Goal: Information Seeking & Learning: Learn about a topic

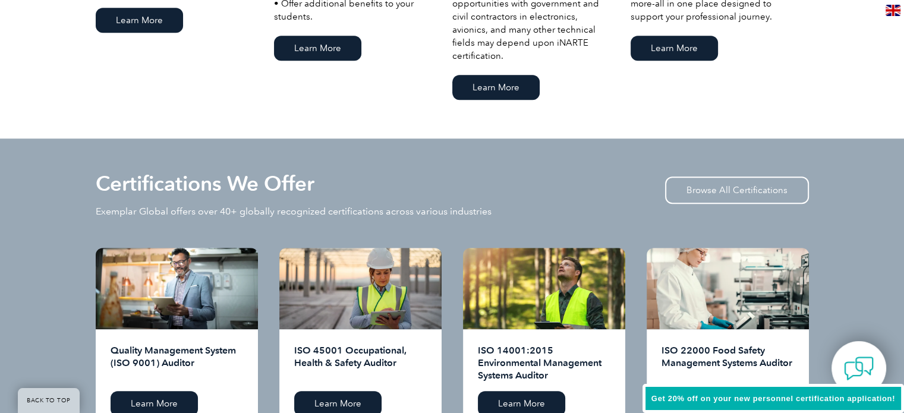
scroll to position [1130, 0]
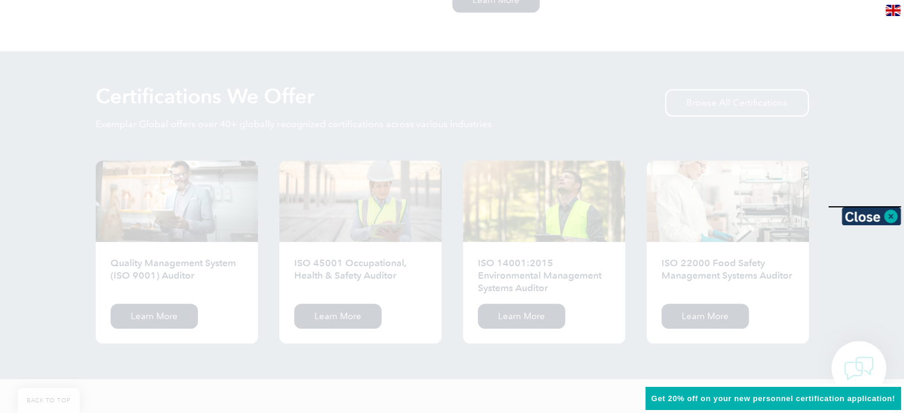
click at [476, 342] on div at bounding box center [452, 206] width 904 height 413
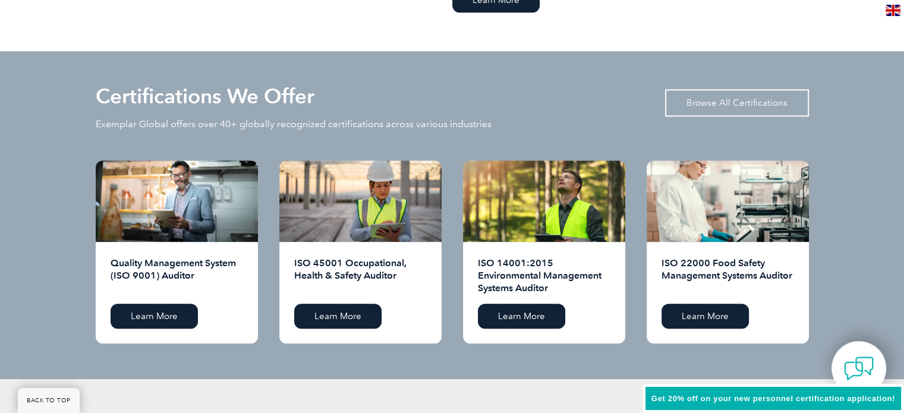
click at [743, 108] on link "Browse All Certifications" at bounding box center [737, 102] width 144 height 27
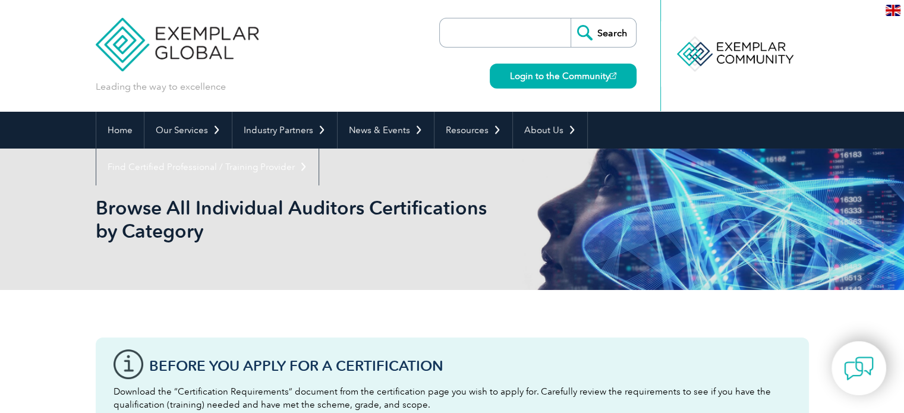
click at [529, 42] on input "search" at bounding box center [508, 32] width 125 height 29
paste input "Exemplar Global Certified Internal Auditor – ISO/IEC 29001:2013"
type input "Exemplar Global Certified Internal Auditor – ISO/IEC 29001:2013"
click at [605, 38] on input "Search" at bounding box center [603, 32] width 65 height 29
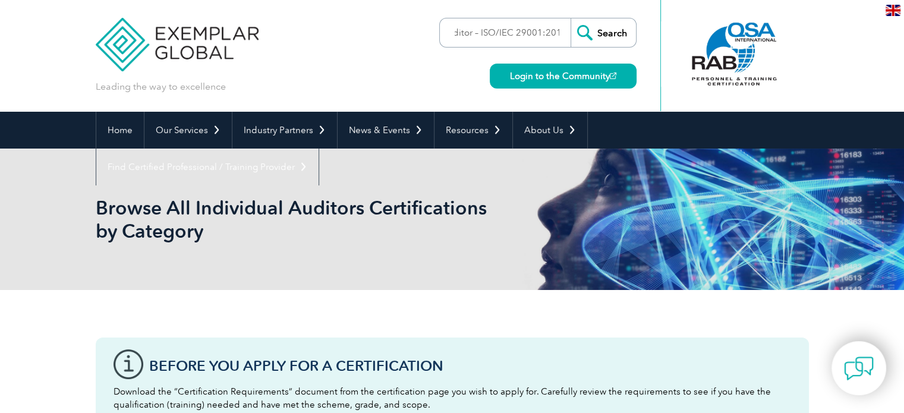
scroll to position [0, 0]
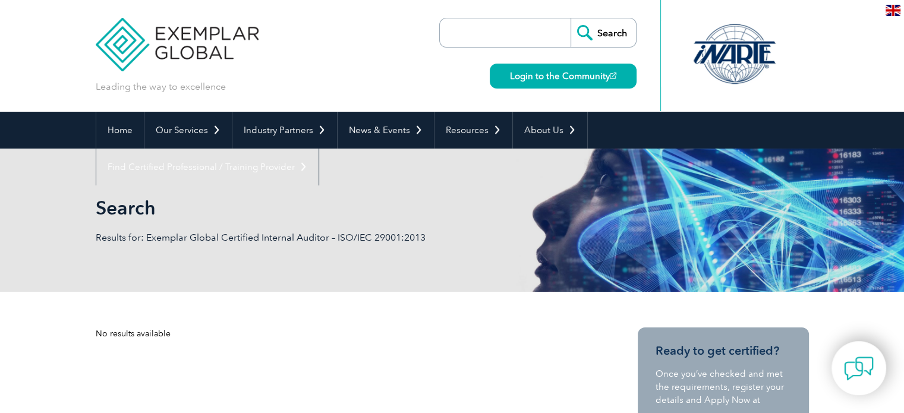
drag, startPoint x: 517, startPoint y: 46, endPoint x: 518, endPoint y: 34, distance: 12.0
click at [517, 45] on input "search" at bounding box center [508, 32] width 125 height 29
click at [518, 34] on input "search" at bounding box center [508, 32] width 125 height 29
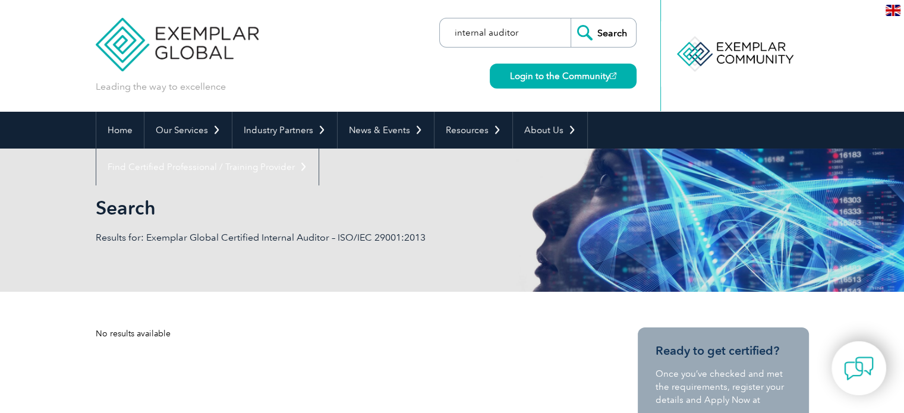
type input "internal auditor"
click at [571, 18] on input "Search" at bounding box center [603, 32] width 65 height 29
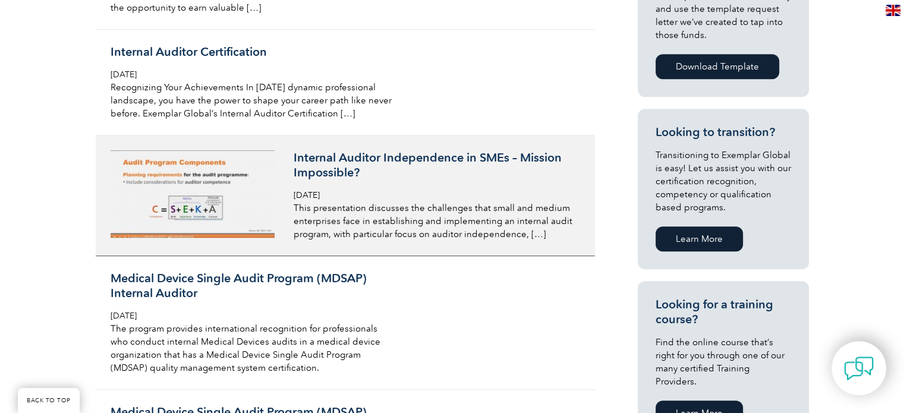
scroll to position [535, 0]
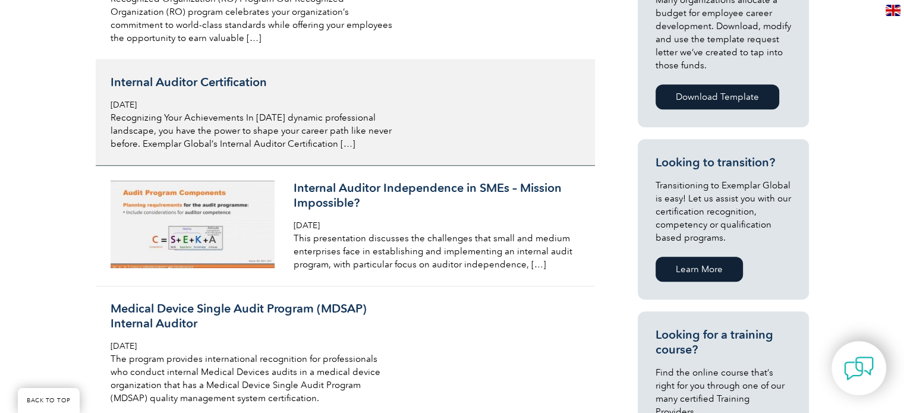
click at [252, 90] on div "Internal Auditor Certification Friday, January 24th, 2025 Recognizing Your Achi…" at bounding box center [252, 113] width 282 height 76
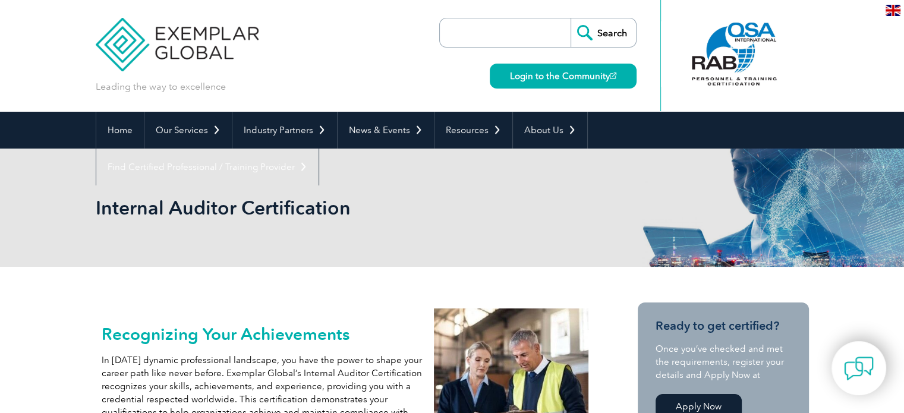
click at [505, 41] on input "search" at bounding box center [508, 32] width 125 height 29
paste input "ISO/IEC 29001:2013"
type input "ISO/IEC 29001:2013"
click at [592, 39] on input "Search" at bounding box center [603, 32] width 65 height 29
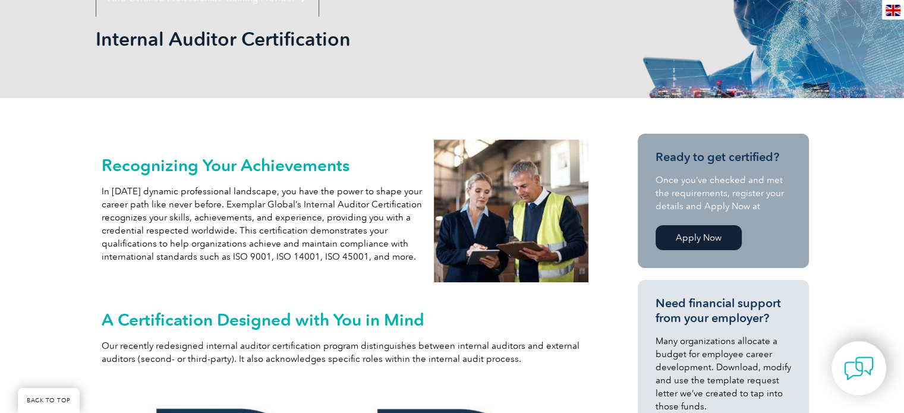
scroll to position [119, 0]
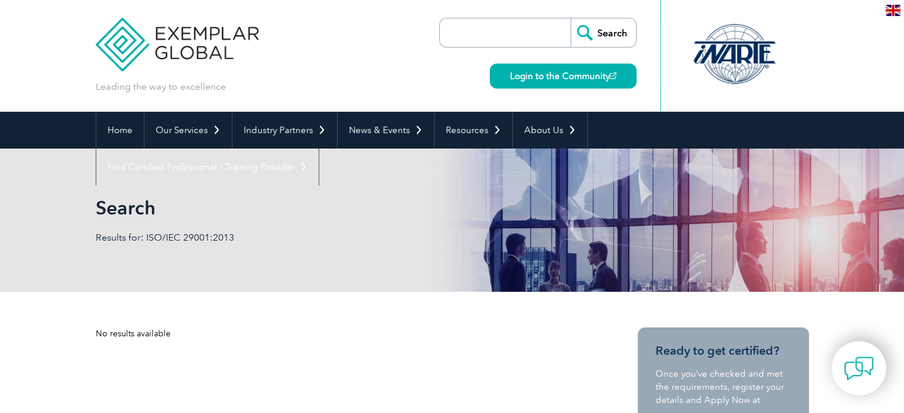
click at [497, 37] on input "search" at bounding box center [508, 32] width 125 height 29
paste input "ISO/IEC 29001:2013"
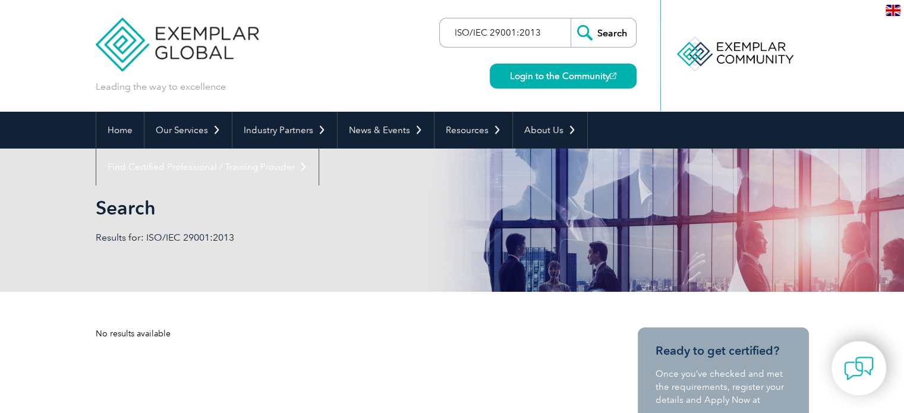
drag, startPoint x: 539, startPoint y: 30, endPoint x: 491, endPoint y: 36, distance: 47.9
click at [491, 36] on input "ISO/IEC 29001:2013" at bounding box center [508, 32] width 125 height 29
type input "ISO/IEC"
click at [571, 18] on input "Search" at bounding box center [603, 32] width 65 height 29
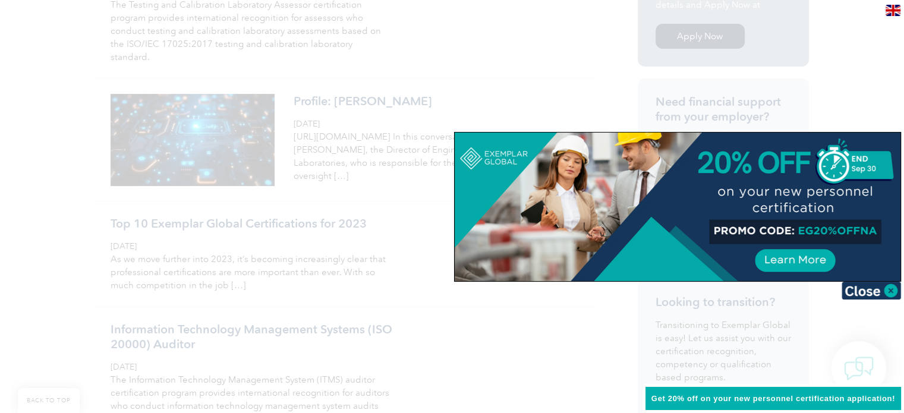
scroll to position [416, 0]
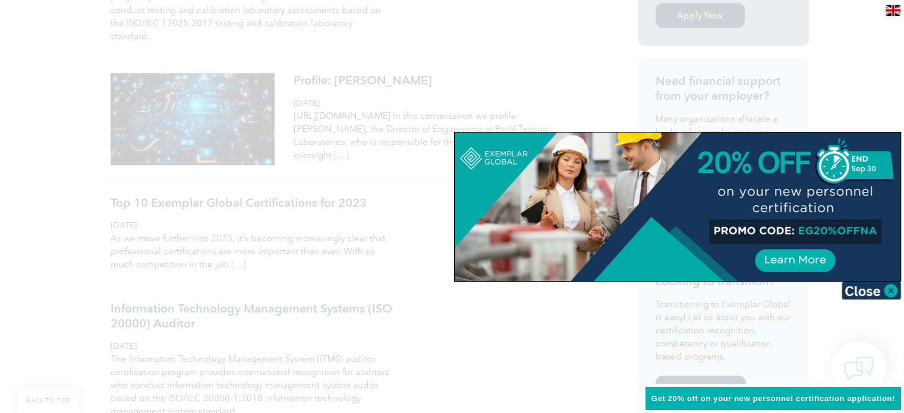
click at [409, 246] on div at bounding box center [452, 206] width 904 height 413
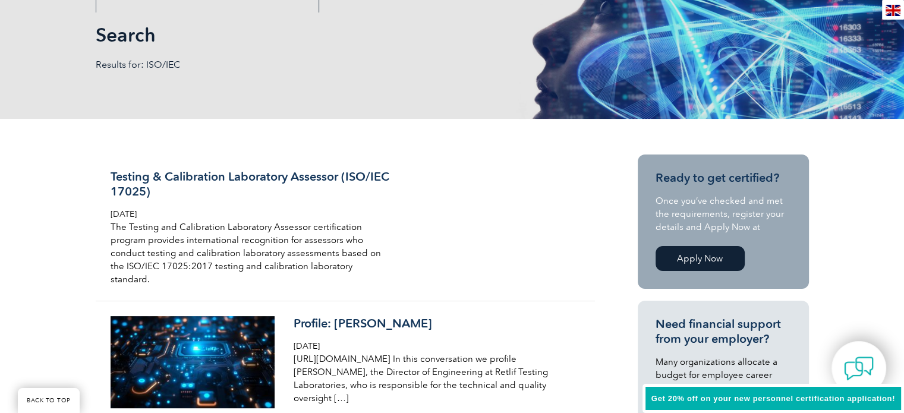
scroll to position [119, 0]
